Goal: Task Accomplishment & Management: Complete application form

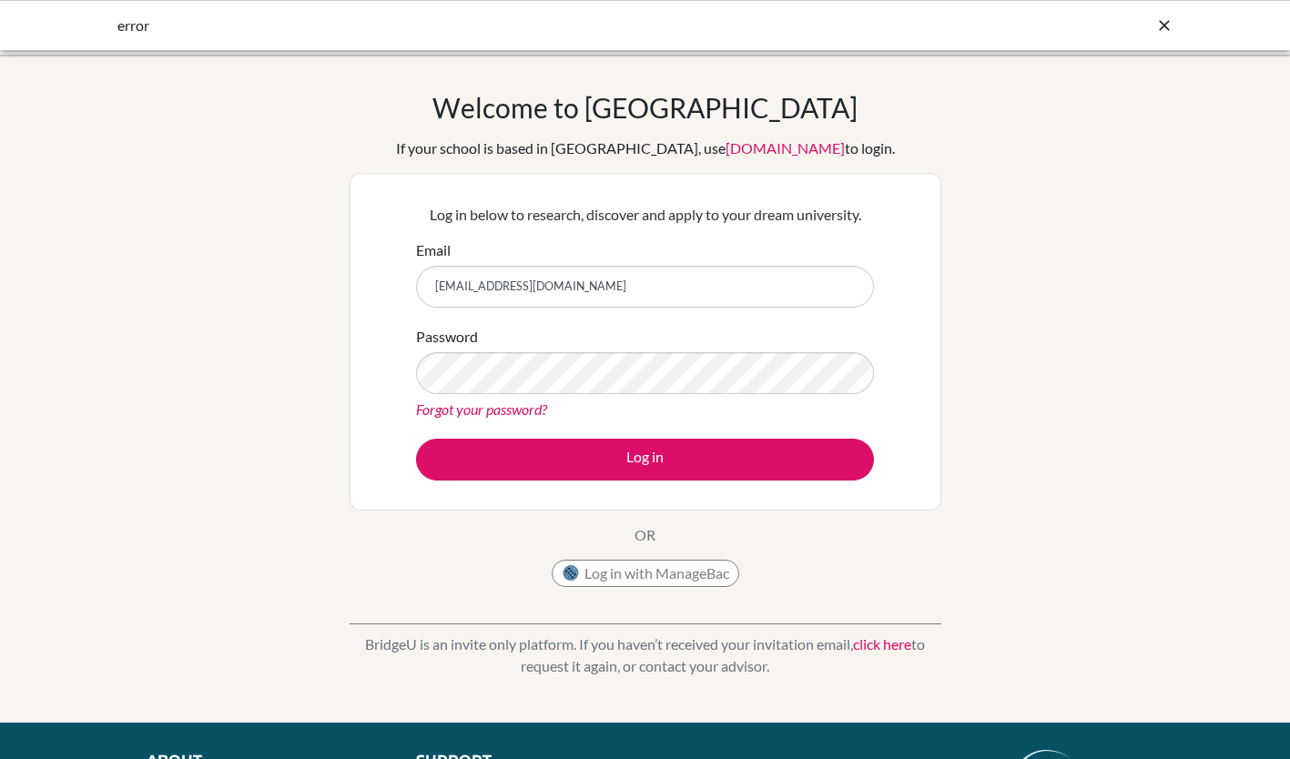
click at [624, 455] on button "Log in" at bounding box center [645, 460] width 458 height 42
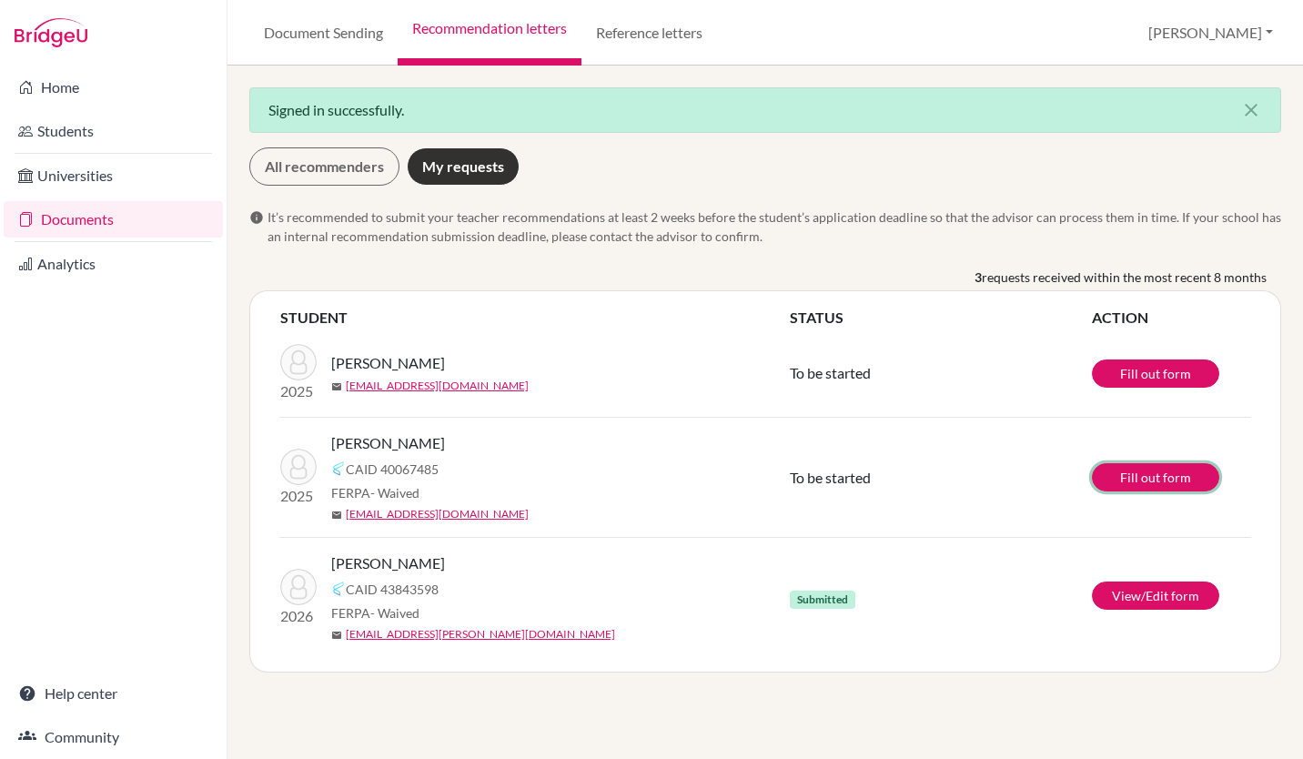
click at [1192, 468] on link "Fill out form" at bounding box center [1155, 477] width 127 height 28
click at [1261, 30] on button "[PERSON_NAME]" at bounding box center [1210, 32] width 141 height 35
